Goal: Task Accomplishment & Management: Manage account settings

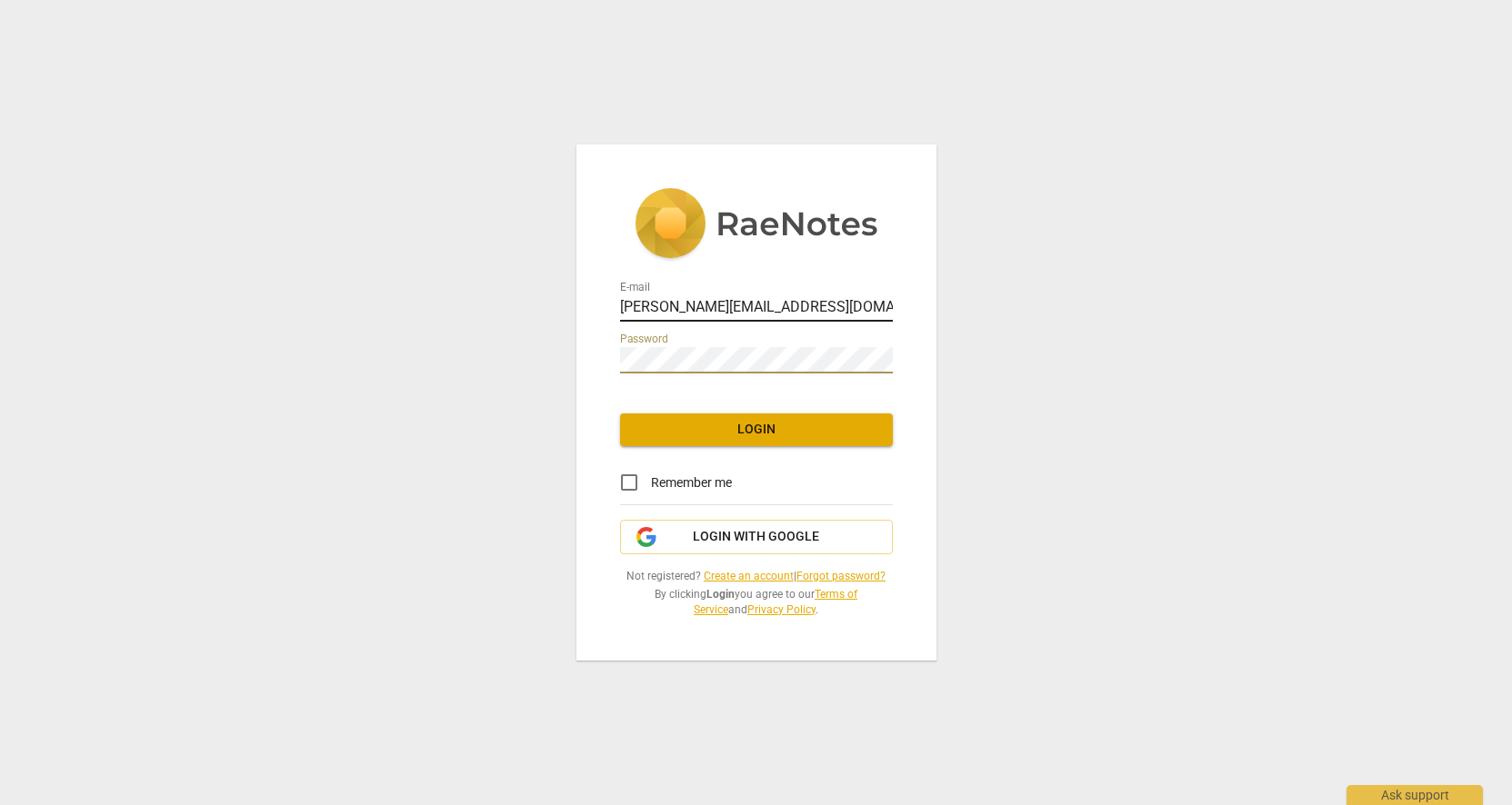
click at [815, 304] on input "[PERSON_NAME][EMAIL_ADDRESS][DOMAIN_NAME]" at bounding box center [756, 309] width 273 height 27
click at [881, 304] on input "[PERSON_NAME][EMAIL_ADDRESS][DOMAIN_NAME]" at bounding box center [756, 309] width 273 height 27
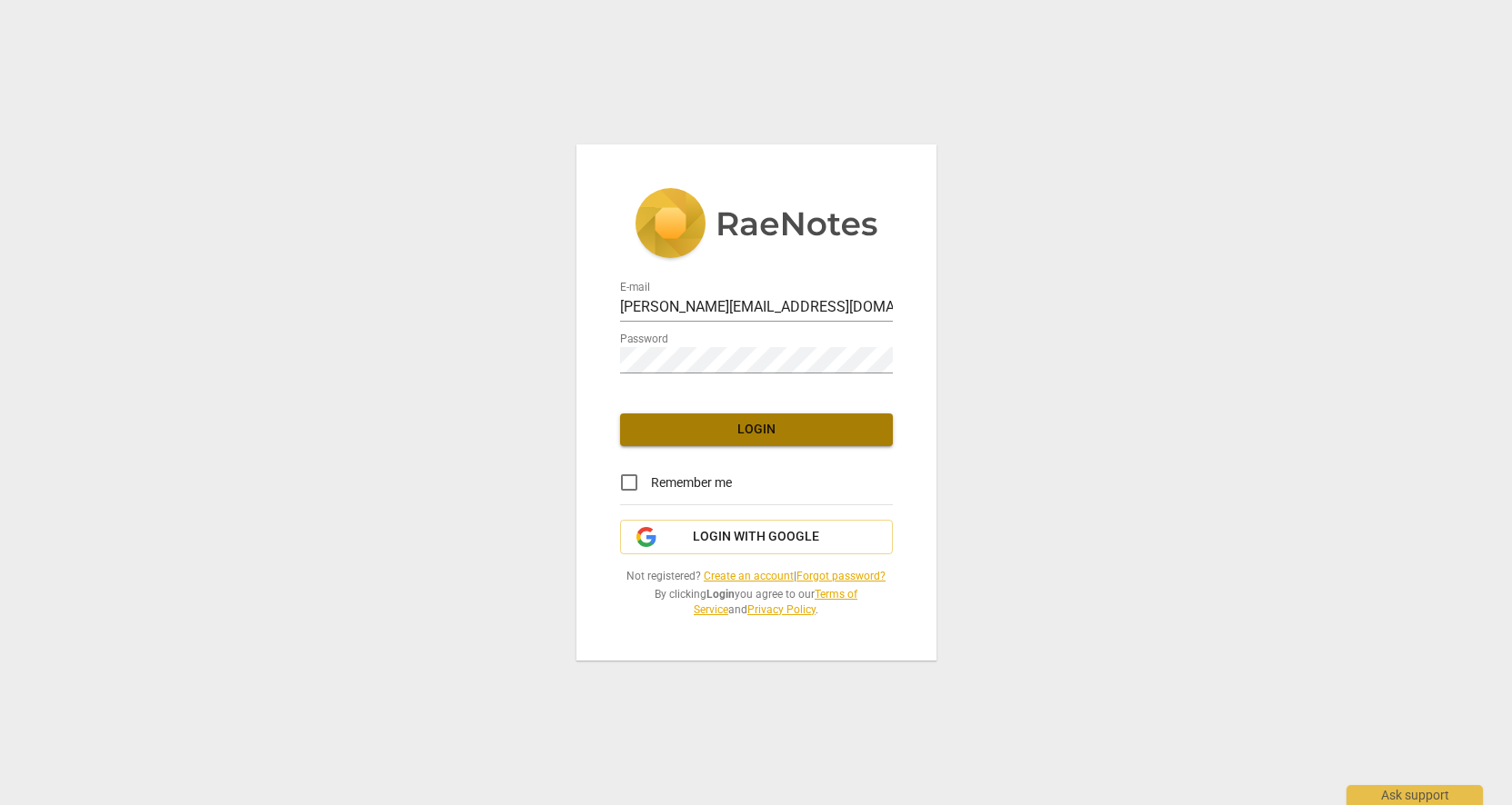
click at [769, 438] on span "Login" at bounding box center [756, 430] width 243 height 18
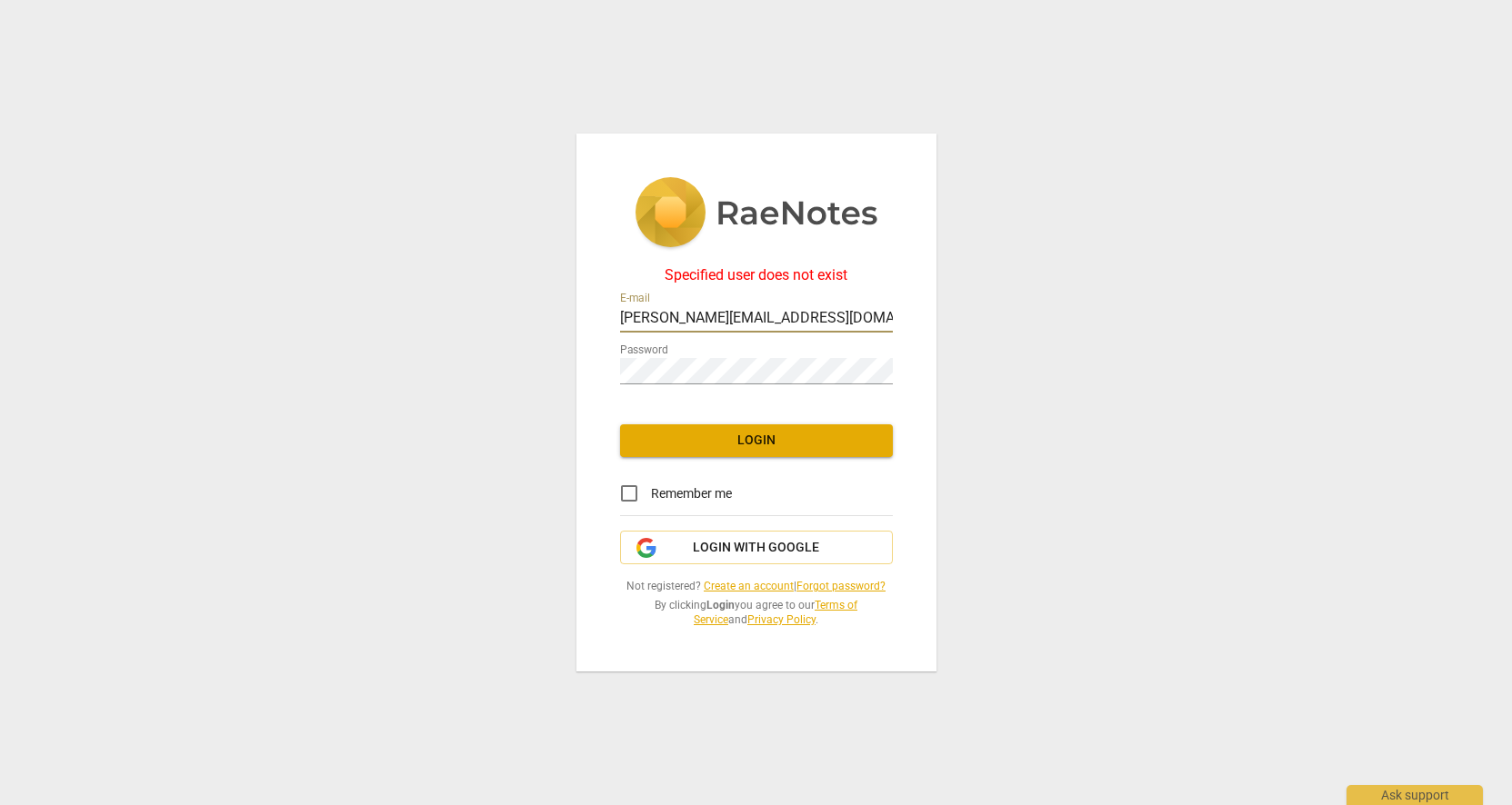
click at [839, 318] on input "[PERSON_NAME][EMAIL_ADDRESS][DOMAIN_NAME]" at bounding box center [756, 319] width 273 height 27
drag, startPoint x: 835, startPoint y: 319, endPoint x: 498, endPoint y: 301, distance: 337.5
click at [498, 301] on div "Specified user does not exist E-mail [PERSON_NAME][EMAIL_ADDRESS][DOMAIN_NAME] …" at bounding box center [756, 402] width 1512 height 805
type input "[PERSON_NAME][EMAIL_ADDRESS][DOMAIN_NAME]"
click at [1008, 366] on div "Specified user does not exist E-mail [PERSON_NAME][EMAIL_ADDRESS][DOMAIN_NAME] …" at bounding box center [756, 402] width 1512 height 805
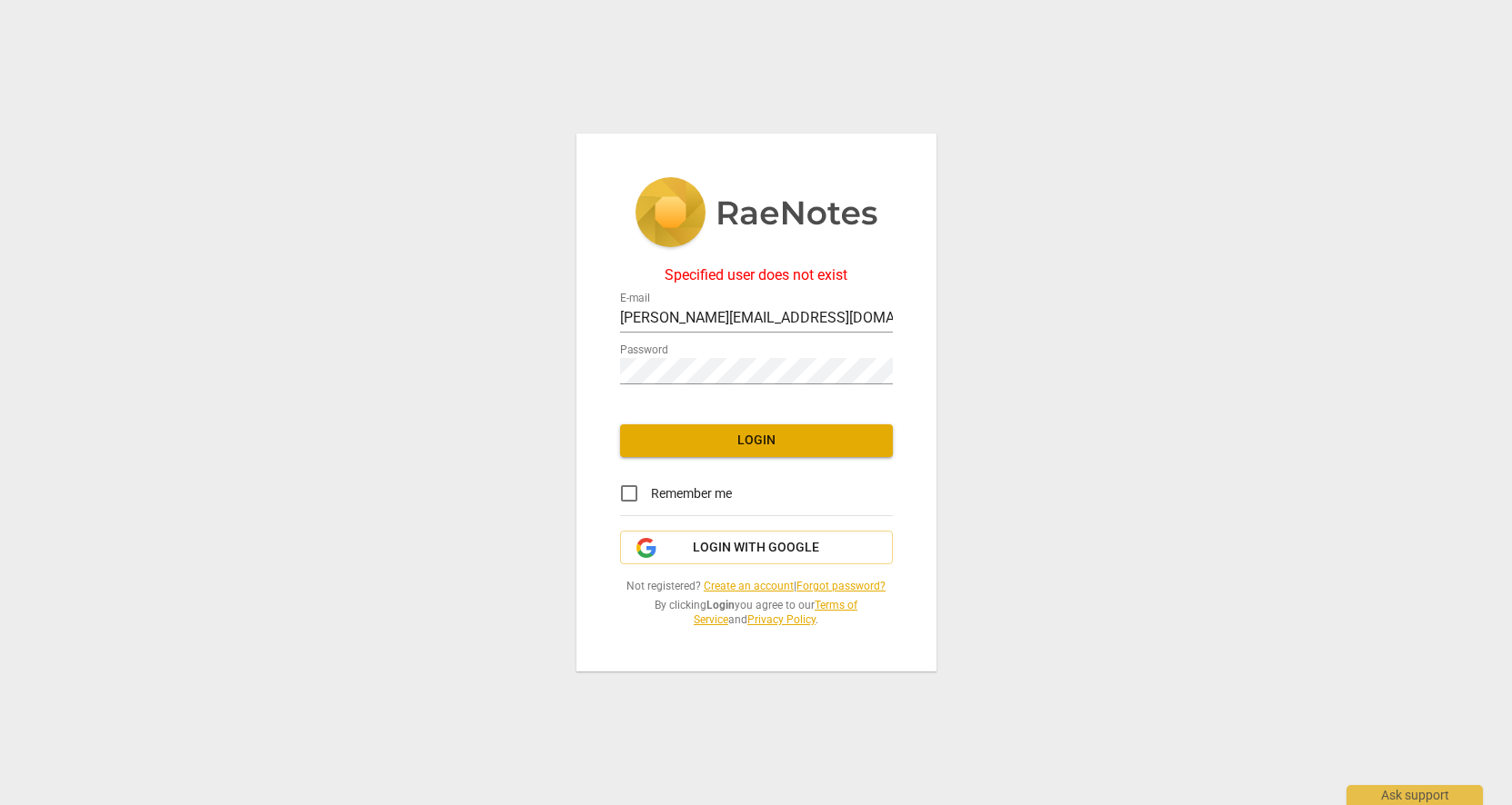
click at [837, 589] on link "Forgot password?" at bounding box center [840, 586] width 89 height 13
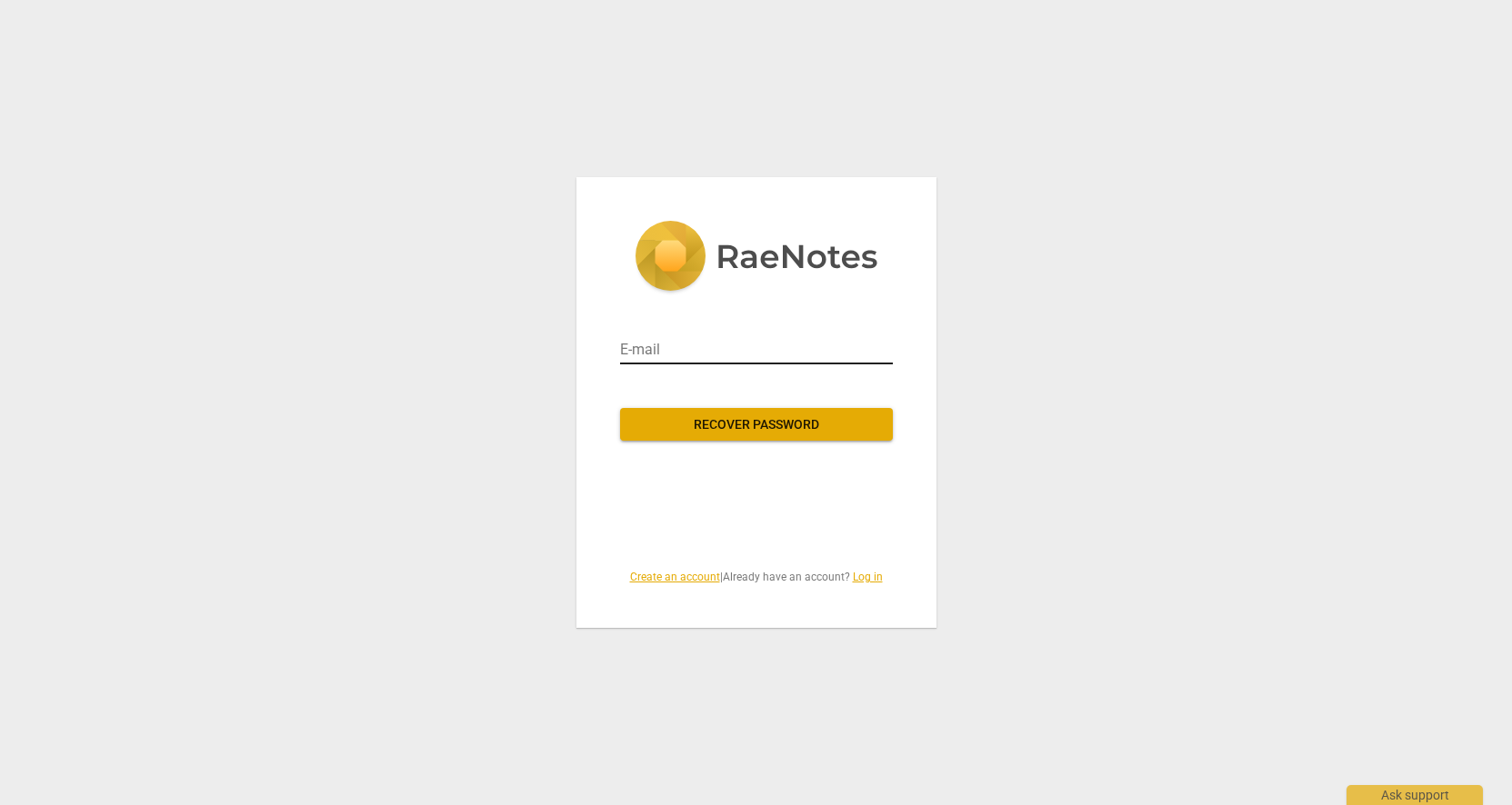
click at [666, 352] on input "email" at bounding box center [756, 350] width 273 height 29
type input "[PERSON_NAME][EMAIL_ADDRESS][DOMAIN_NAME]"
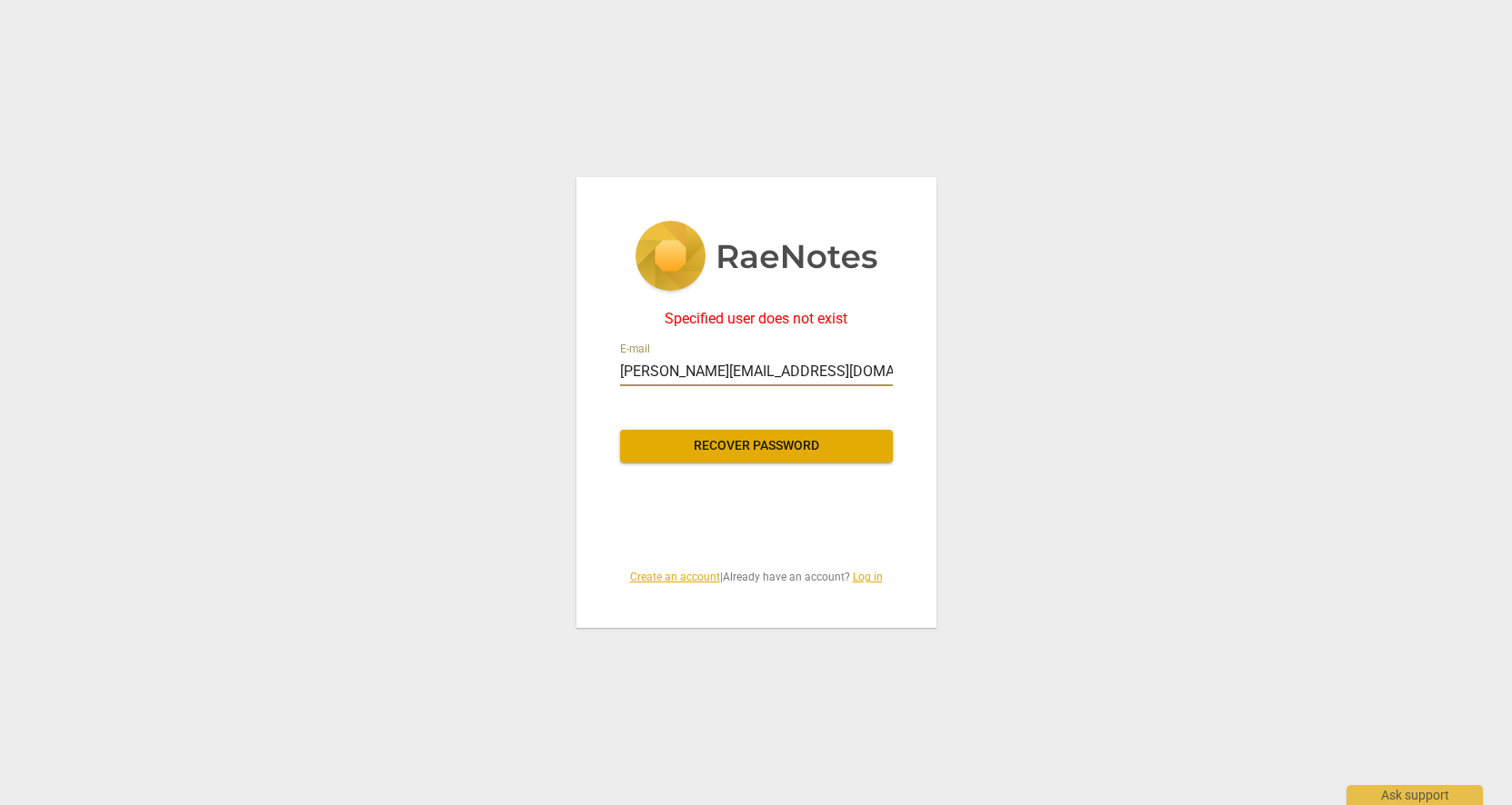
click at [866, 577] on link "Log in" at bounding box center [867, 578] width 30 height 13
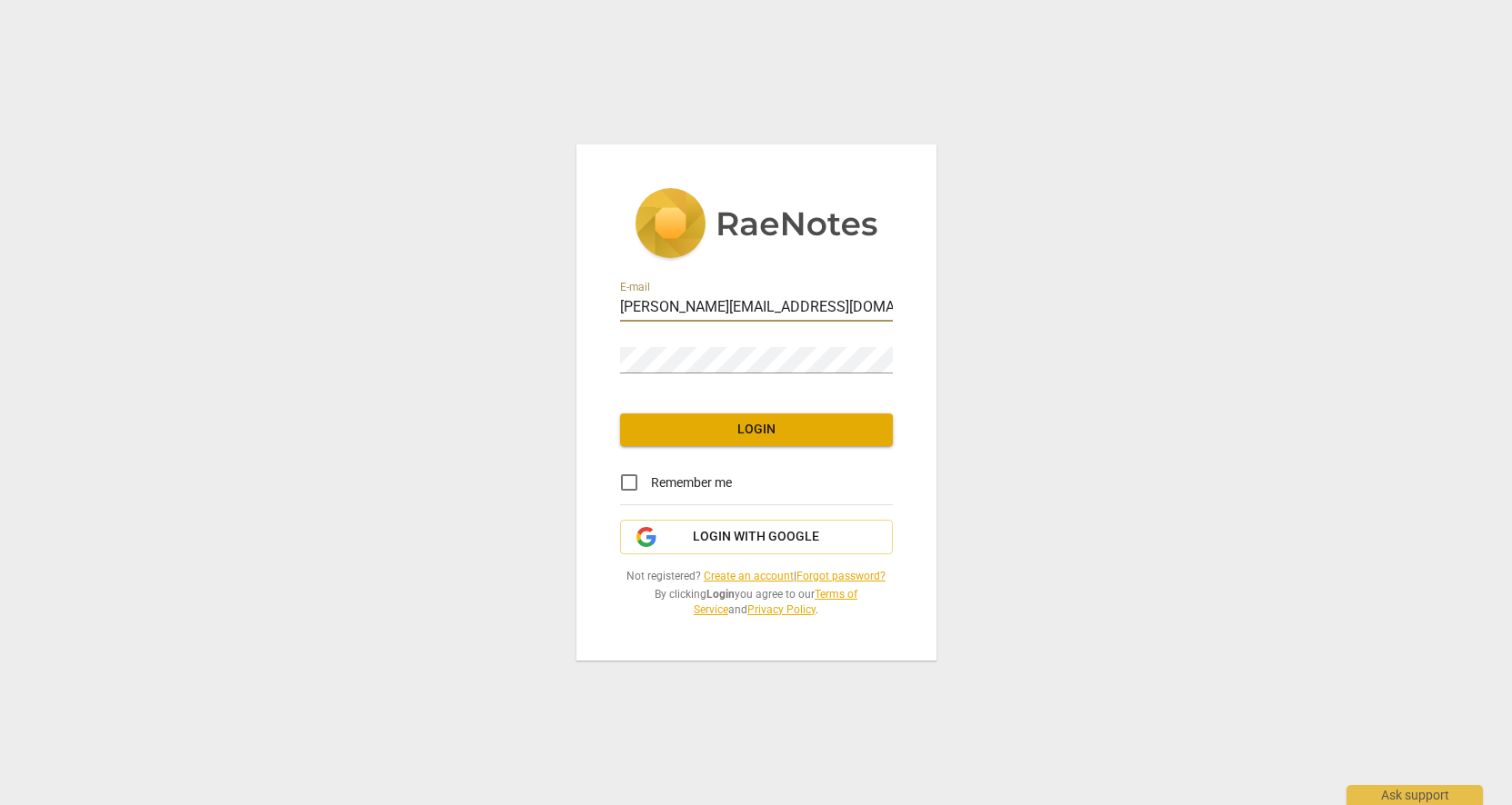
type input "[PERSON_NAME][EMAIL_ADDRESS][DOMAIN_NAME]"
click at [752, 438] on span "Login" at bounding box center [756, 430] width 243 height 18
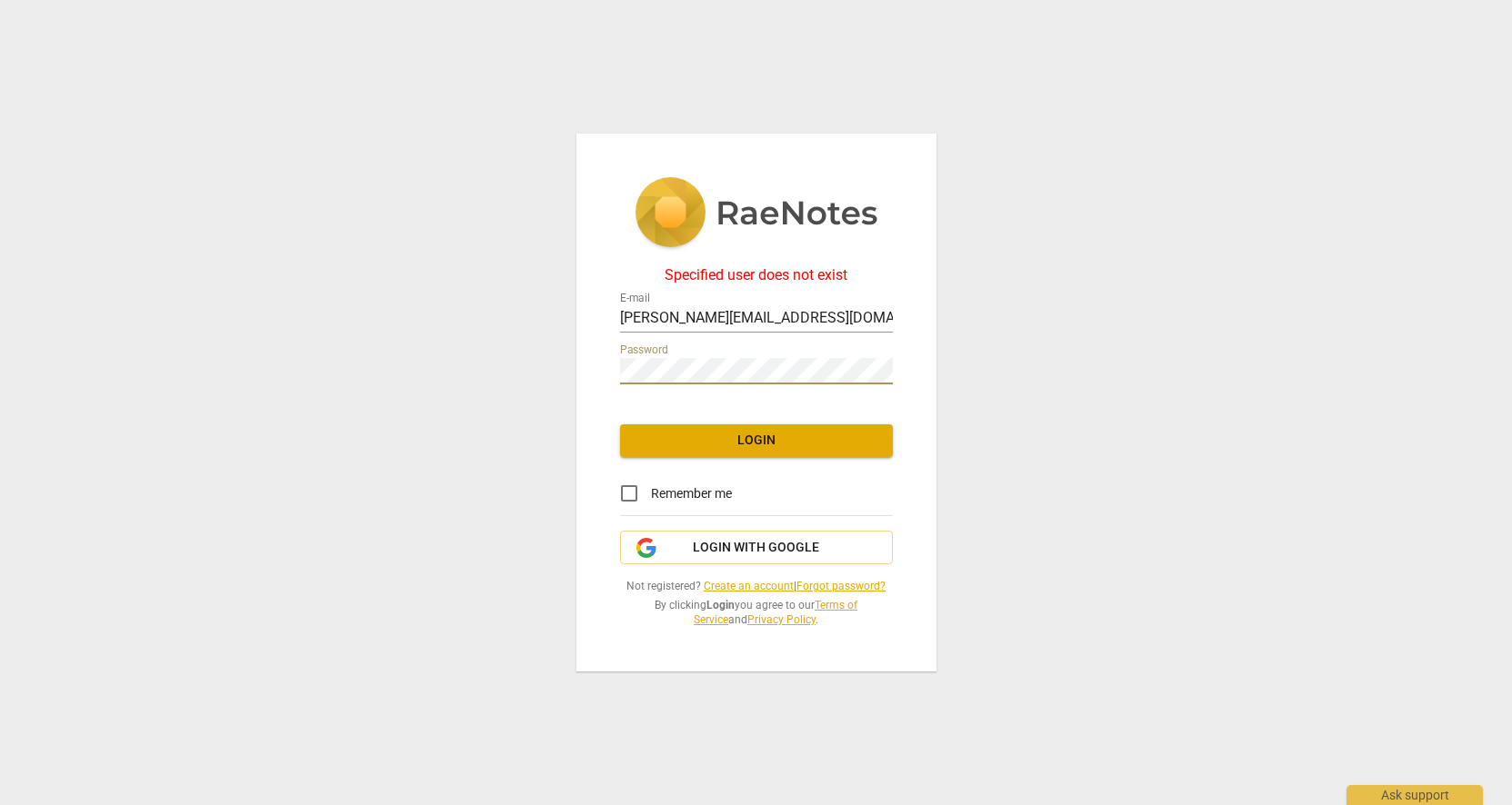
click at [540, 368] on div "Specified user does not exist E-mail [PERSON_NAME][EMAIL_ADDRESS][DOMAIN_NAME] …" at bounding box center [756, 402] width 1512 height 805
click at [826, 586] on link "Forgot password?" at bounding box center [840, 586] width 89 height 13
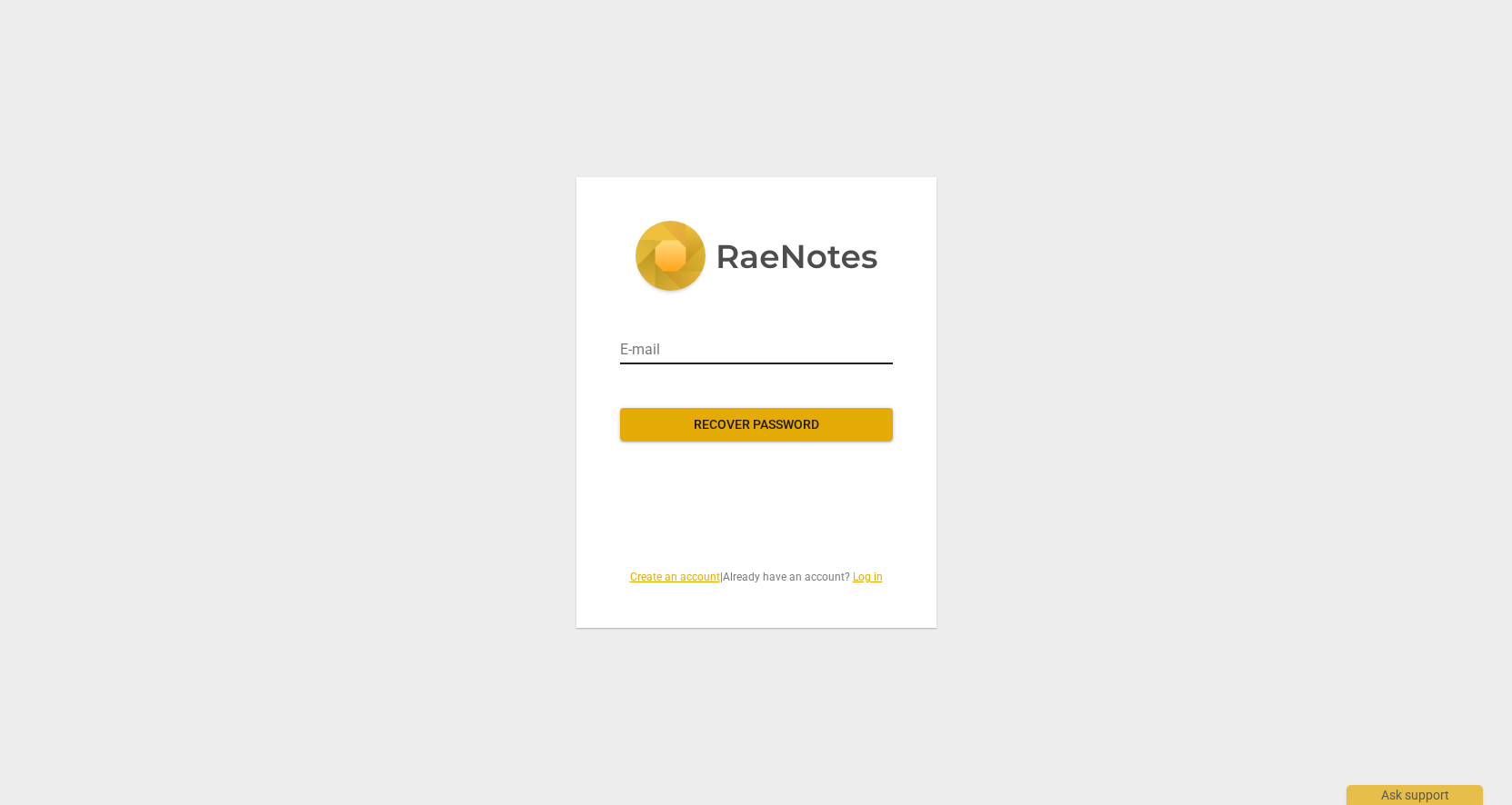
click at [707, 350] on input "email" at bounding box center [756, 350] width 273 height 29
type input "[PERSON_NAME][EMAIL_ADDRESS][DOMAIN_NAME]"
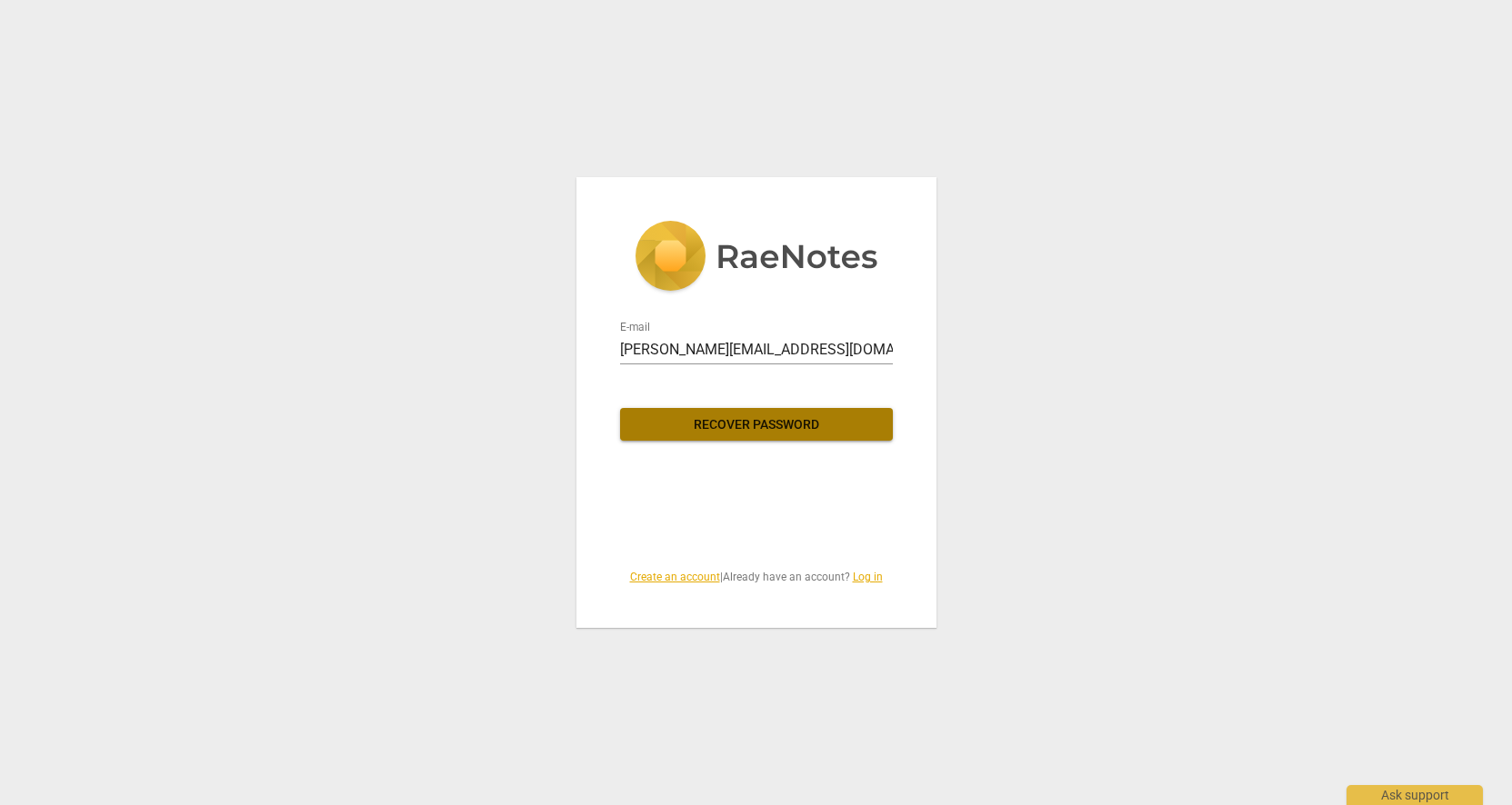
click at [735, 418] on span "Recover password" at bounding box center [756, 426] width 243 height 18
